Goal: Check status: Check status

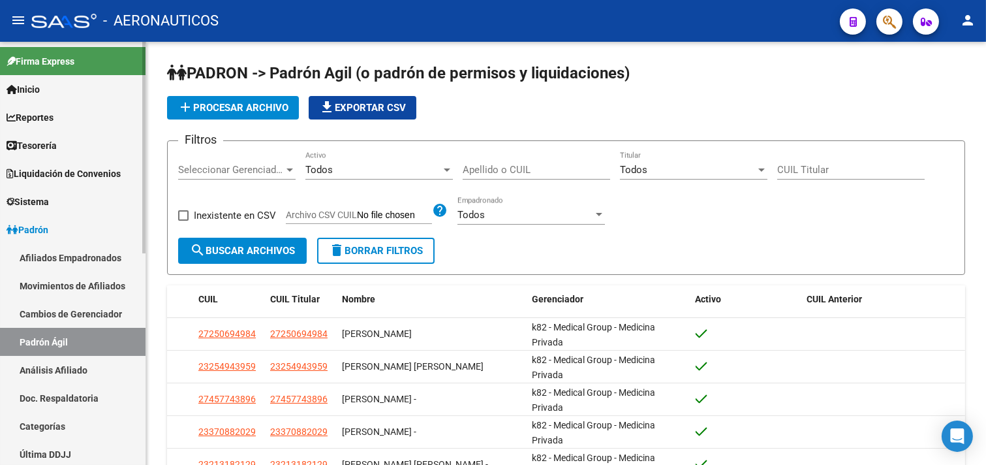
click at [63, 339] on link "Padrón Ágil" at bounding box center [72, 342] width 145 height 28
click at [784, 168] on input "CUIL Titular" at bounding box center [850, 170] width 147 height 12
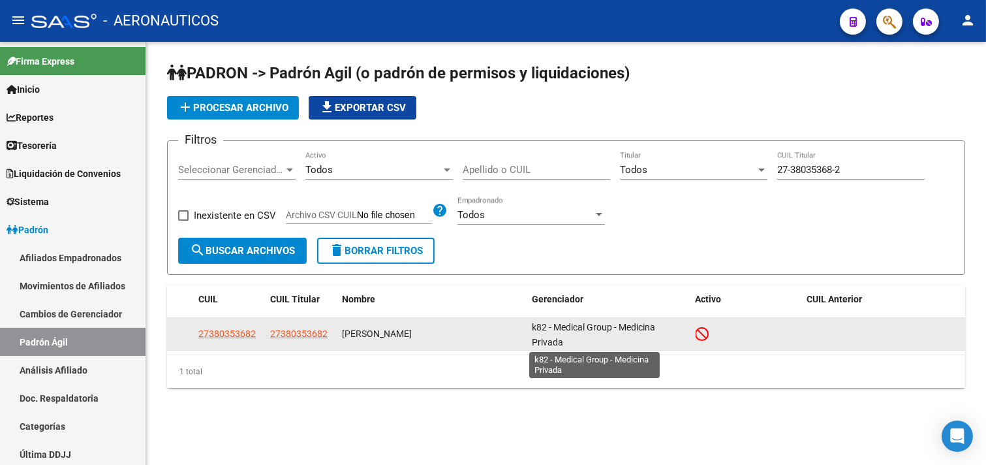
click at [579, 326] on span "k82 - Medical Group - Medicina Privada" at bounding box center [593, 334] width 123 height 25
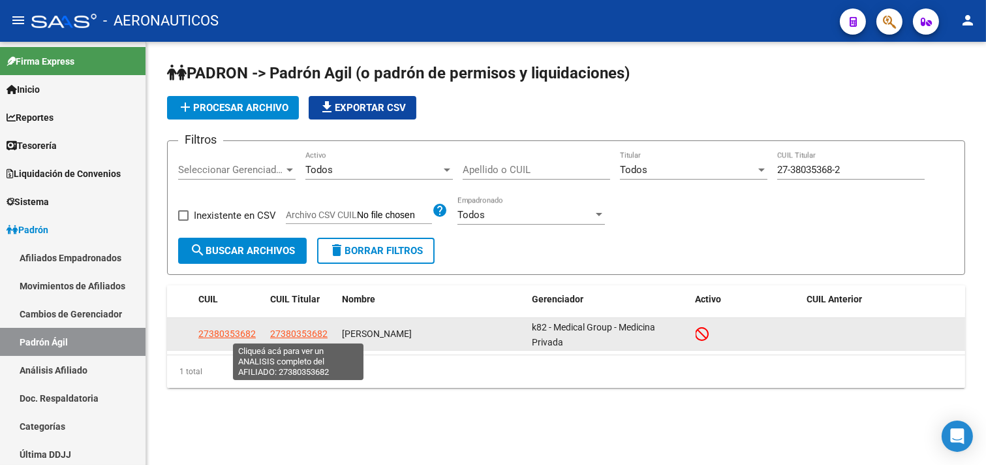
click at [285, 328] on span "27380353682" at bounding box center [298, 333] width 57 height 10
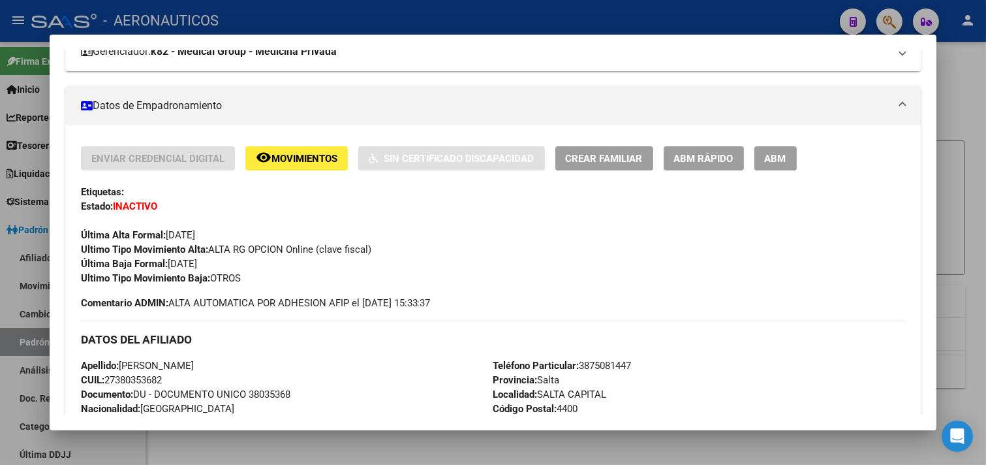
scroll to position [290, 0]
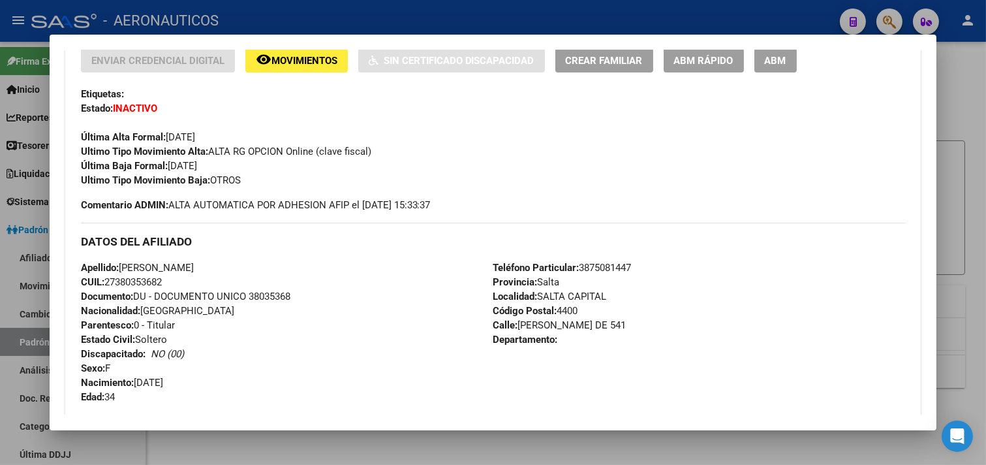
click at [635, 444] on div at bounding box center [493, 232] width 986 height 465
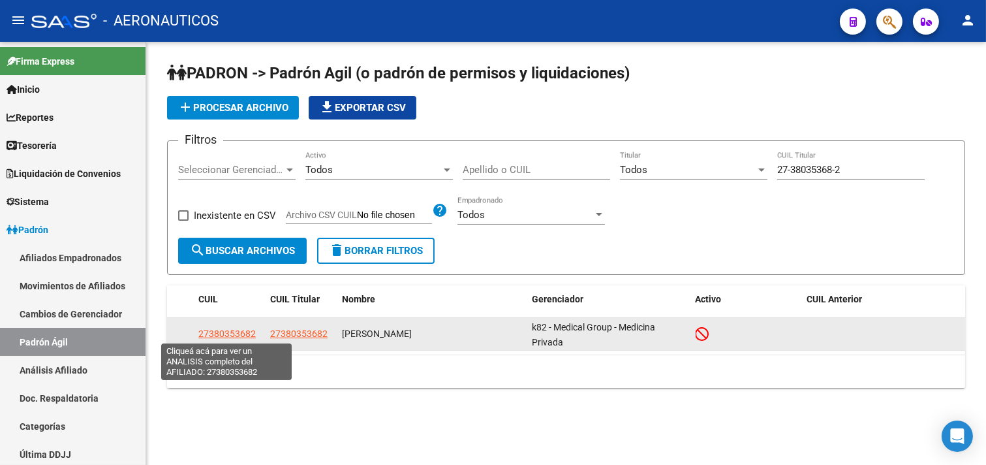
click at [210, 333] on span "27380353682" at bounding box center [226, 333] width 57 height 10
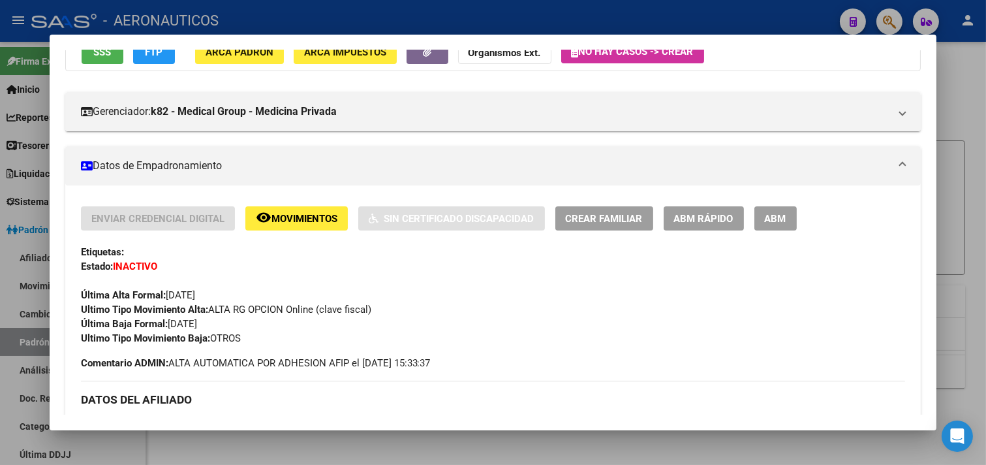
scroll to position [145, 0]
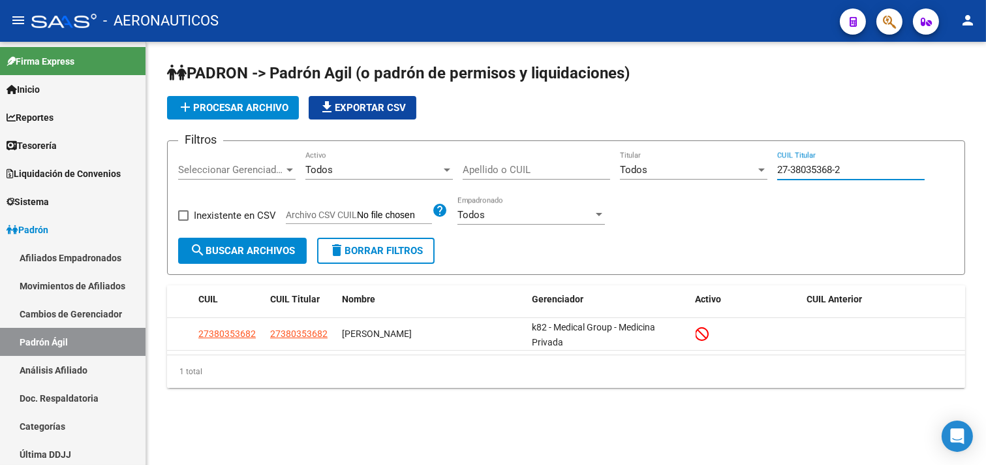
drag, startPoint x: 849, startPoint y: 166, endPoint x: 735, endPoint y: 168, distance: 113.5
click at [735, 167] on div "Filtros Seleccionar Gerenciador Seleccionar Gerenciador Todos Activo Apellido o…" at bounding box center [566, 194] width 776 height 86
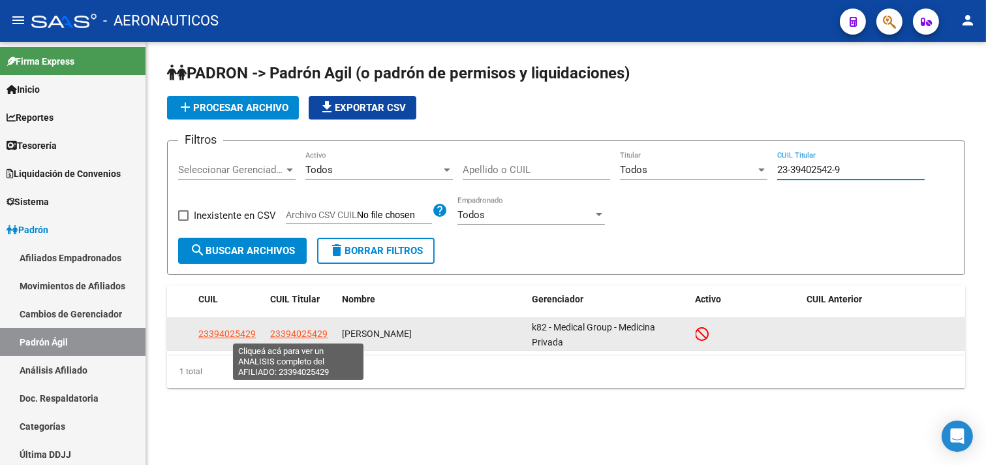
type input "23-39402542-9"
click at [294, 333] on span "23394025429" at bounding box center [298, 333] width 57 height 10
type textarea "23394025429"
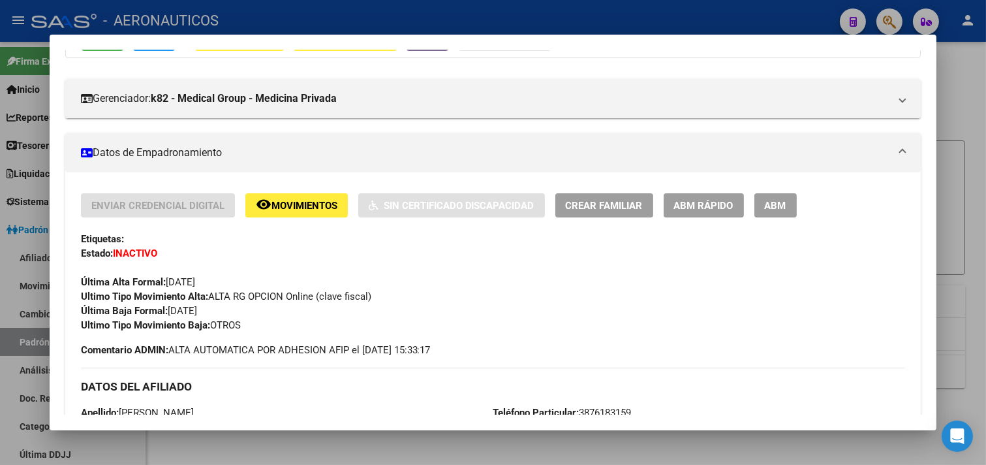
click at [955, 300] on div at bounding box center [493, 232] width 986 height 465
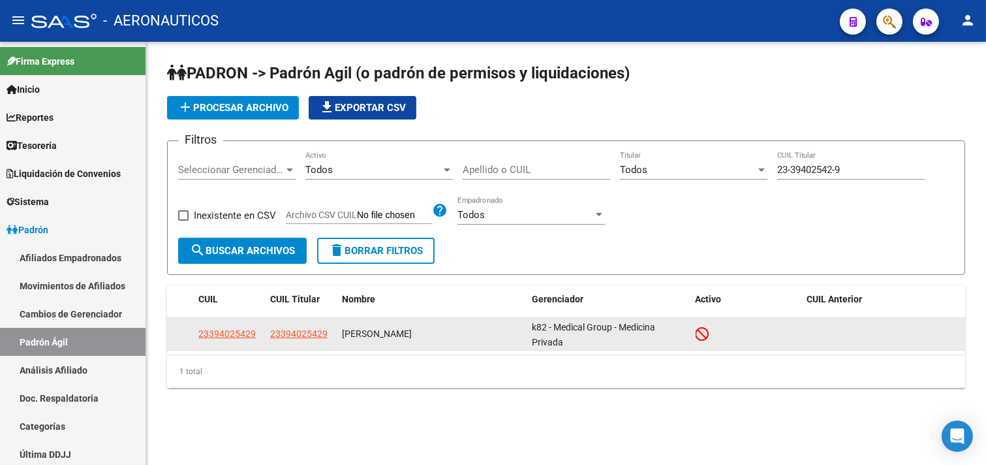
click at [294, 324] on datatable-body-cell "23394025429" at bounding box center [301, 334] width 72 height 32
click at [294, 334] on span "23394025429" at bounding box center [298, 333] width 57 height 10
